Goal: Information Seeking & Learning: Find specific page/section

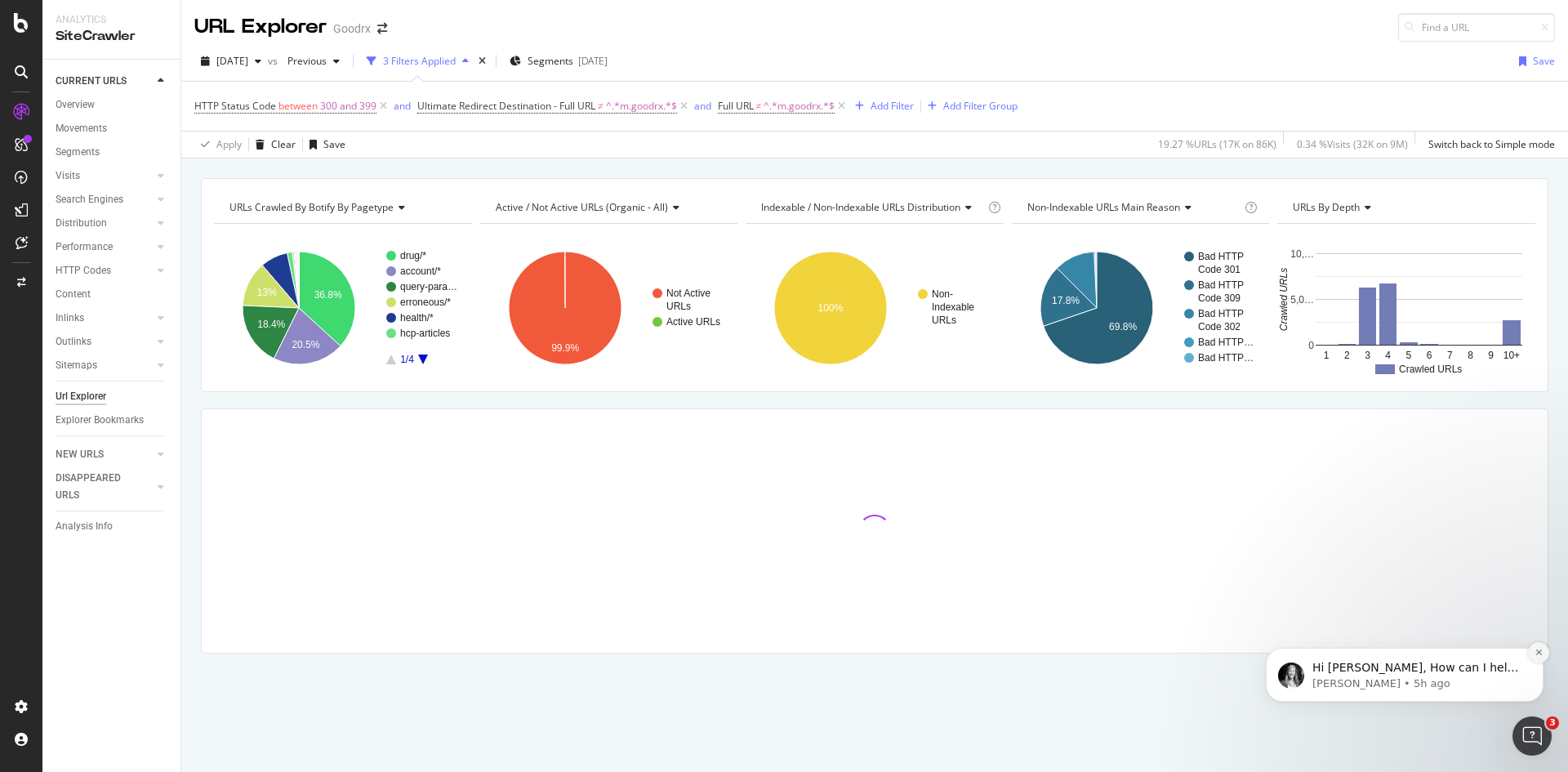
click at [1543, 655] on button "Dismiss notification" at bounding box center [1538, 652] width 21 height 21
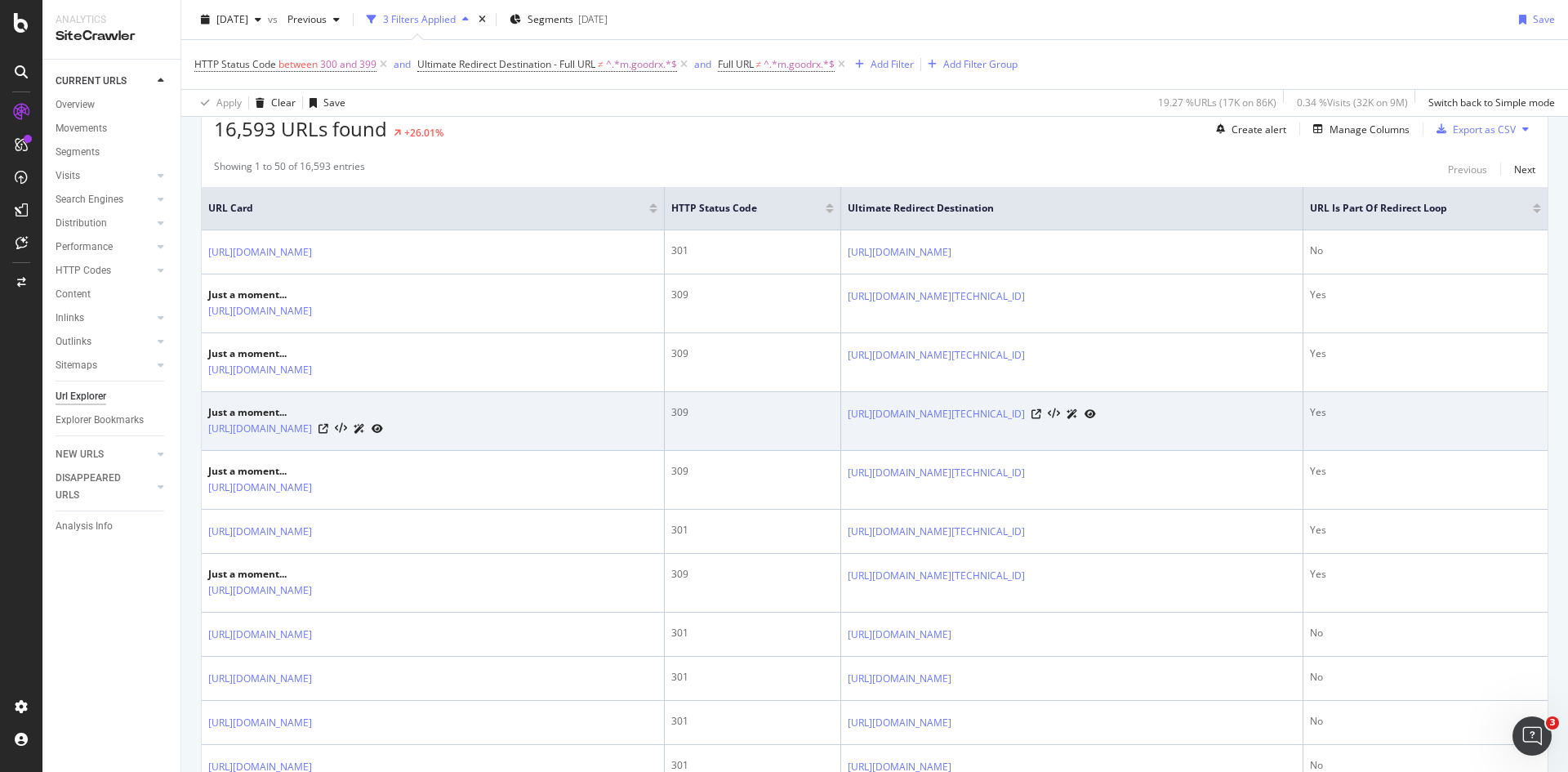
scroll to position [225, 0]
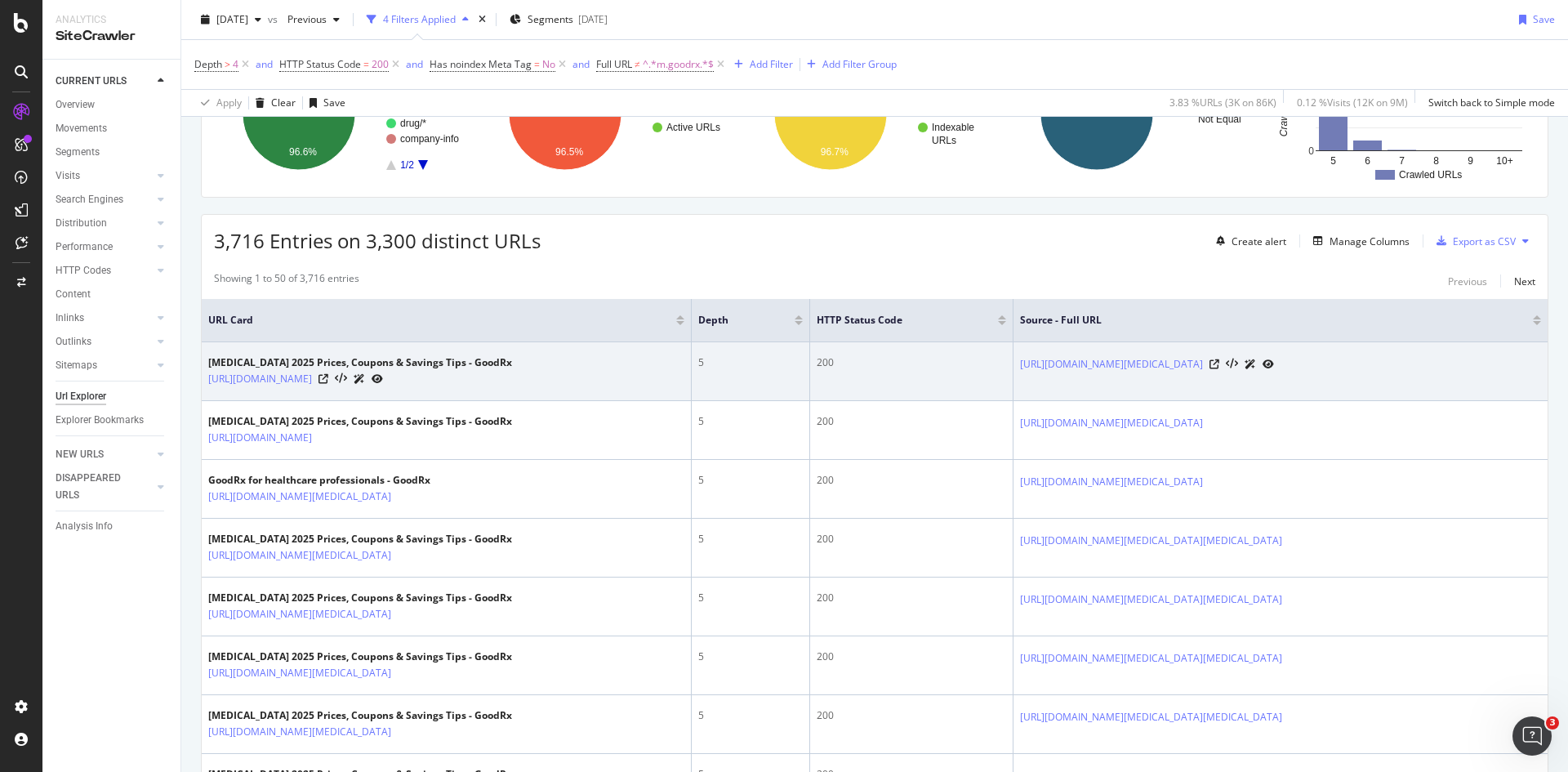
scroll to position [245, 0]
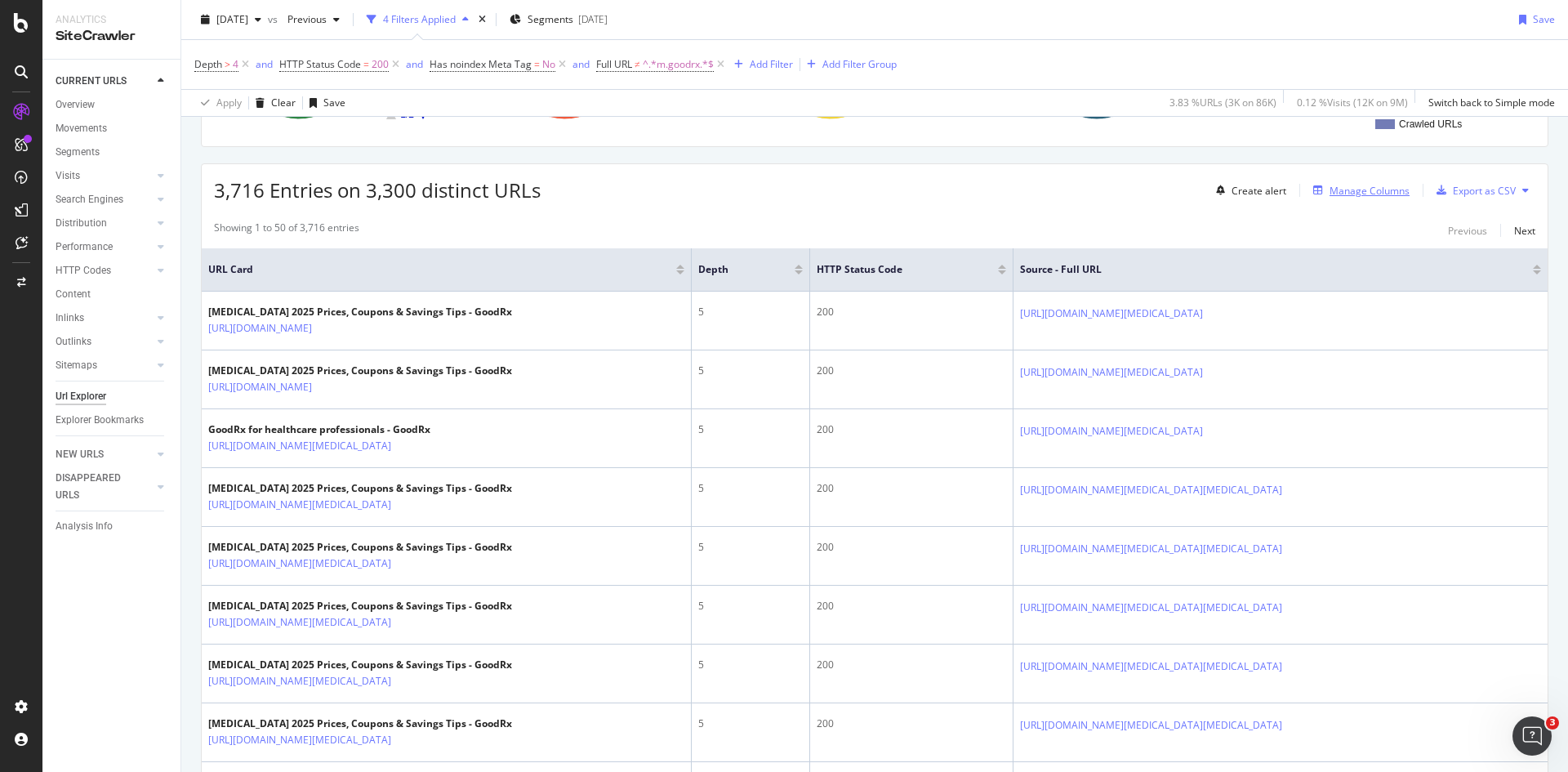
click at [1352, 198] on div "Manage Columns" at bounding box center [1358, 190] width 103 height 18
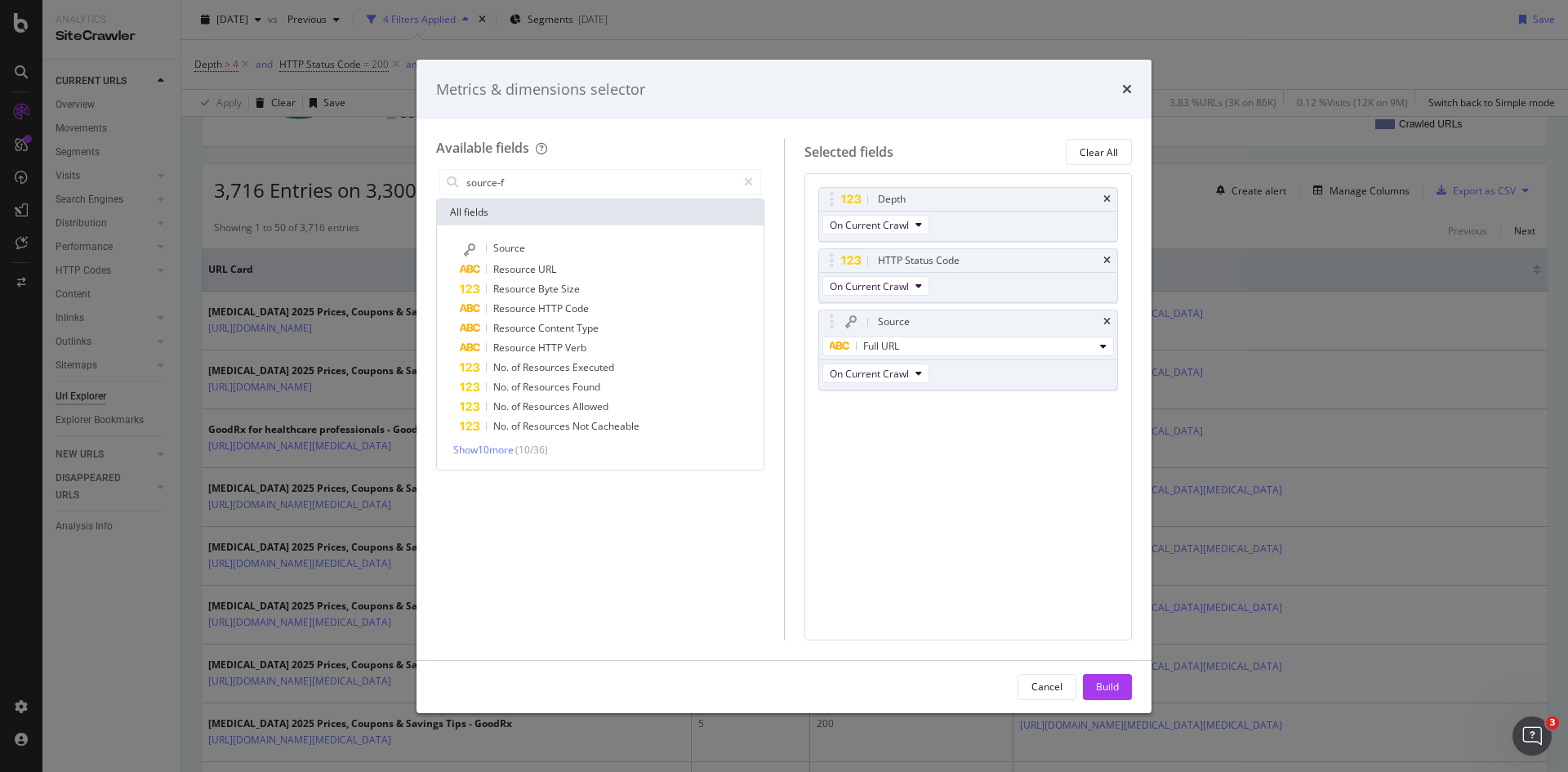
type input "source-f"
drag, startPoint x: 785, startPoint y: 85, endPoint x: 517, endPoint y: 112, distance: 269.4
click at [517, 112] on div "Metrics & dimensions selector" at bounding box center [784, 90] width 735 height 60
click at [1128, 88] on icon "times" at bounding box center [1127, 89] width 10 height 13
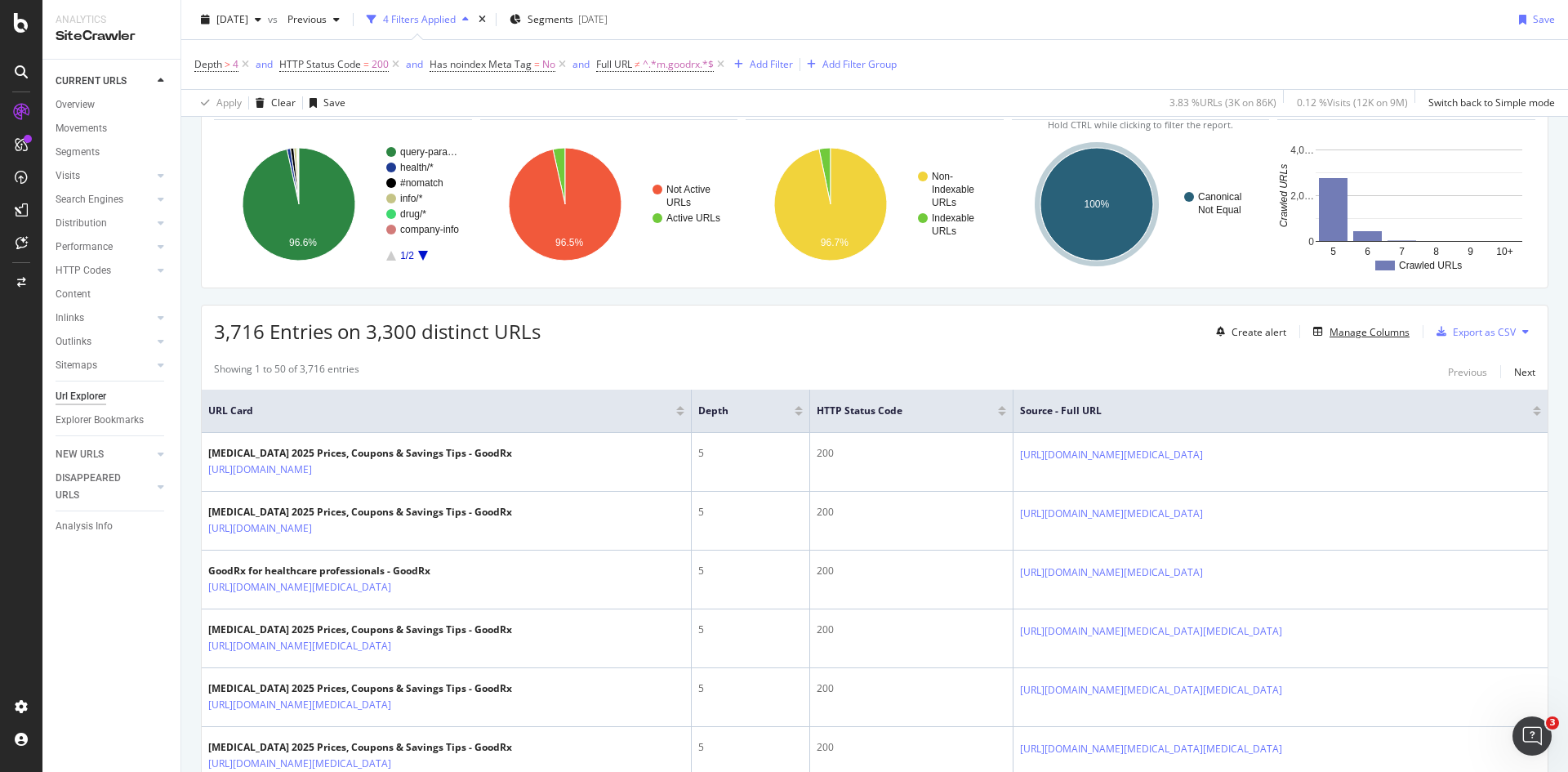
scroll to position [82, 0]
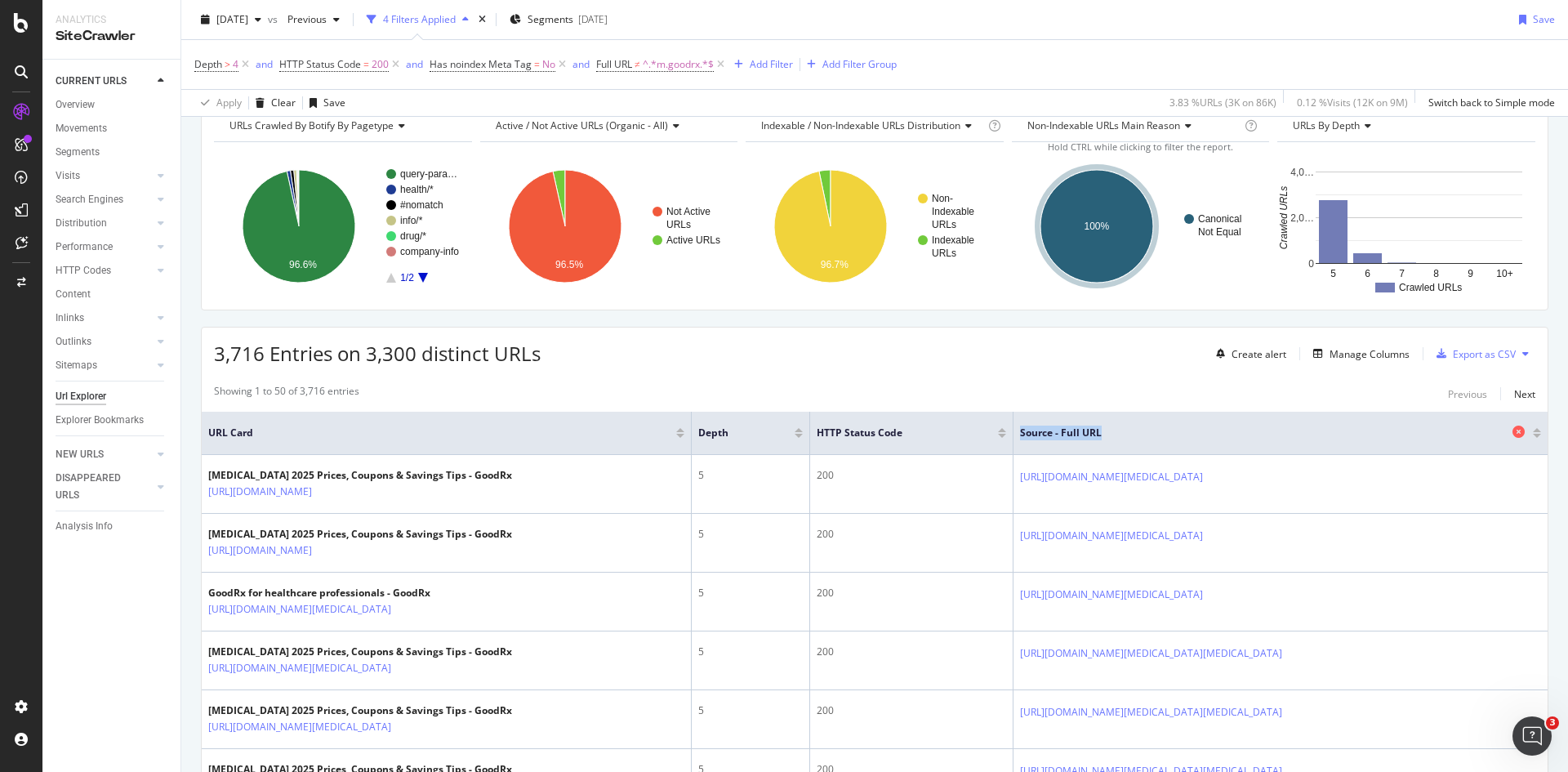
drag, startPoint x: 1102, startPoint y: 427, endPoint x: 1011, endPoint y: 434, distance: 91.3
click at [1020, 434] on span "Source - Full URL" at bounding box center [1264, 433] width 489 height 15
copy span "Source - Full URL"
click at [1352, 355] on div "Manage Columns" at bounding box center [1370, 353] width 80 height 14
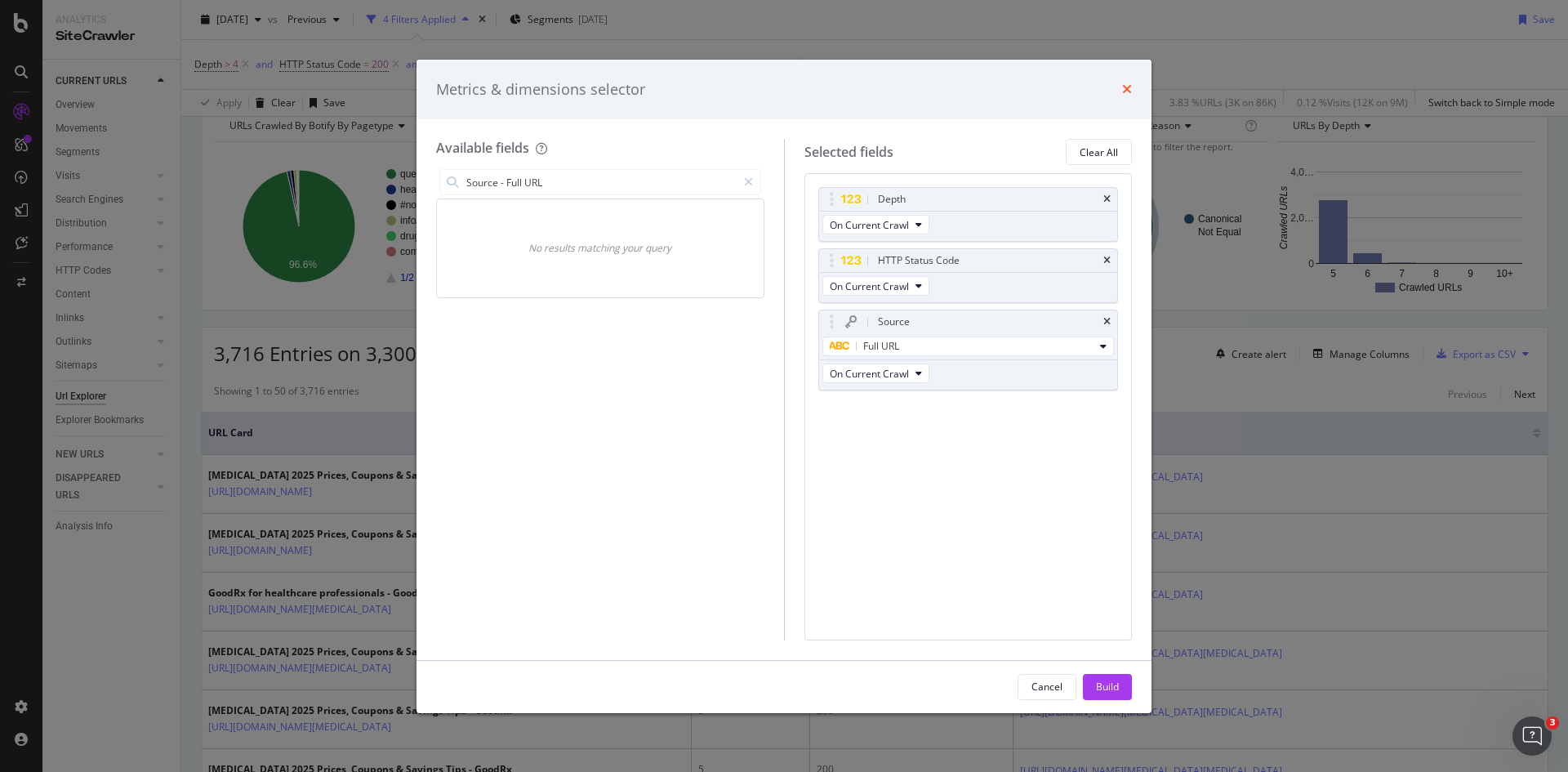
type input "Source - Full URL"
click at [1126, 88] on icon "times" at bounding box center [1127, 89] width 10 height 13
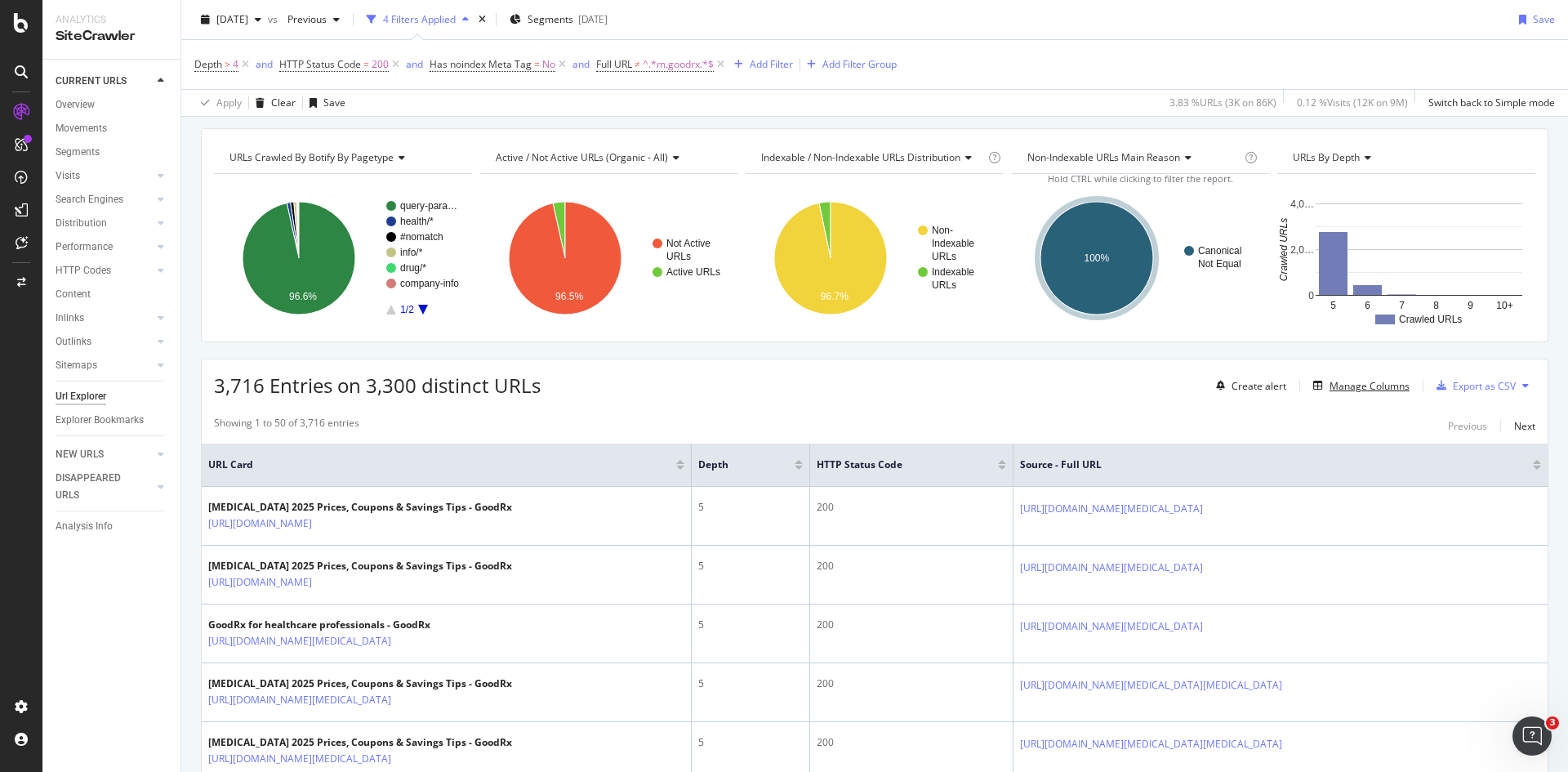
scroll to position [0, 0]
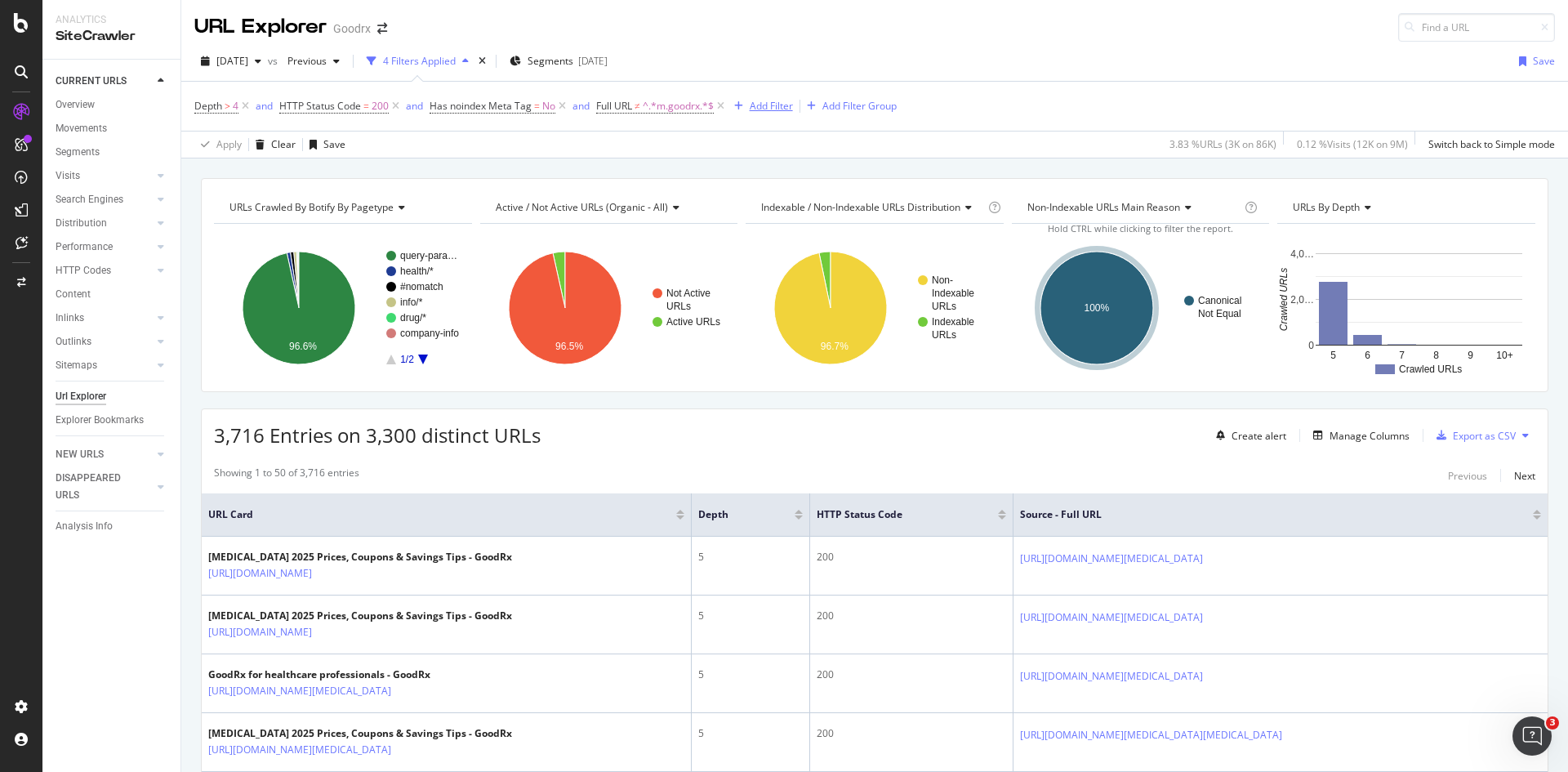
click at [788, 107] on div "Add Filter" at bounding box center [772, 106] width 44 height 14
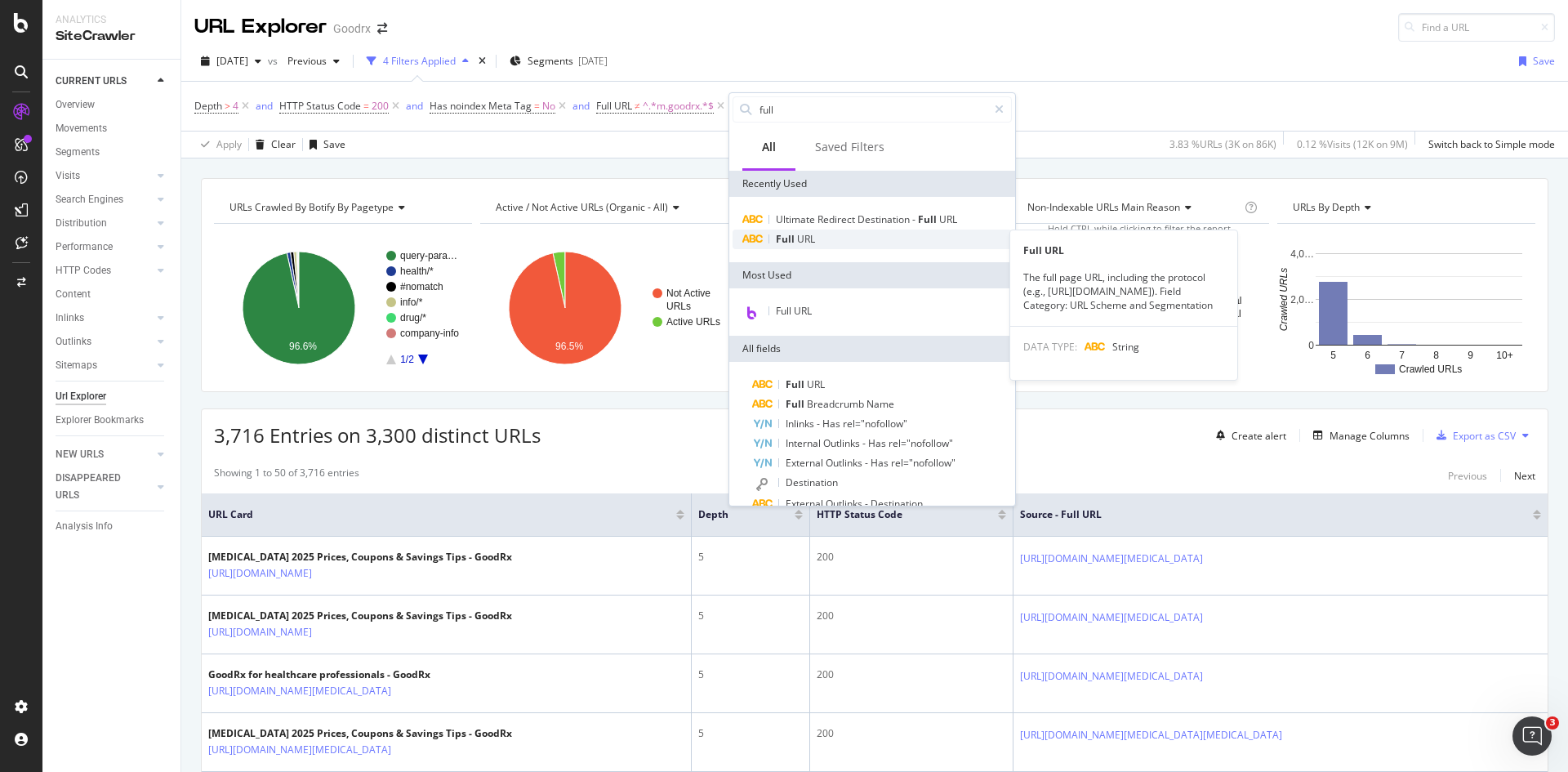
type input "full"
click at [788, 239] on span "Full" at bounding box center [786, 239] width 21 height 14
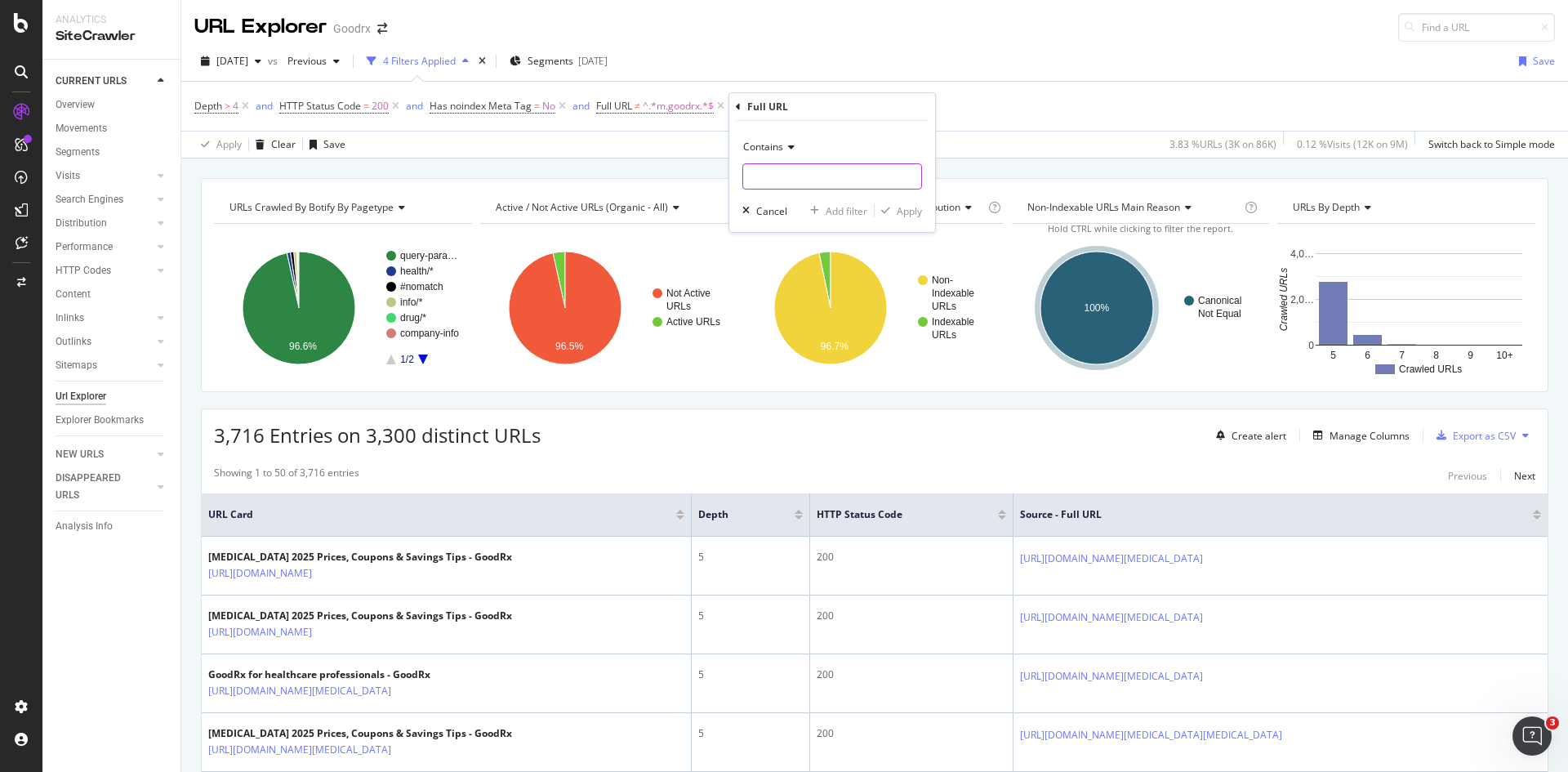
click at [783, 174] on input "text" at bounding box center [833, 176] width 178 height 26
click at [811, 172] on input "text" at bounding box center [833, 176] width 178 height 26
paste input "/hcp/join?redirectTo"
type input "/hcp/join?redirectTo"
click at [894, 212] on div "button" at bounding box center [885, 210] width 22 height 10
